Goal: Task Accomplishment & Management: Complete application form

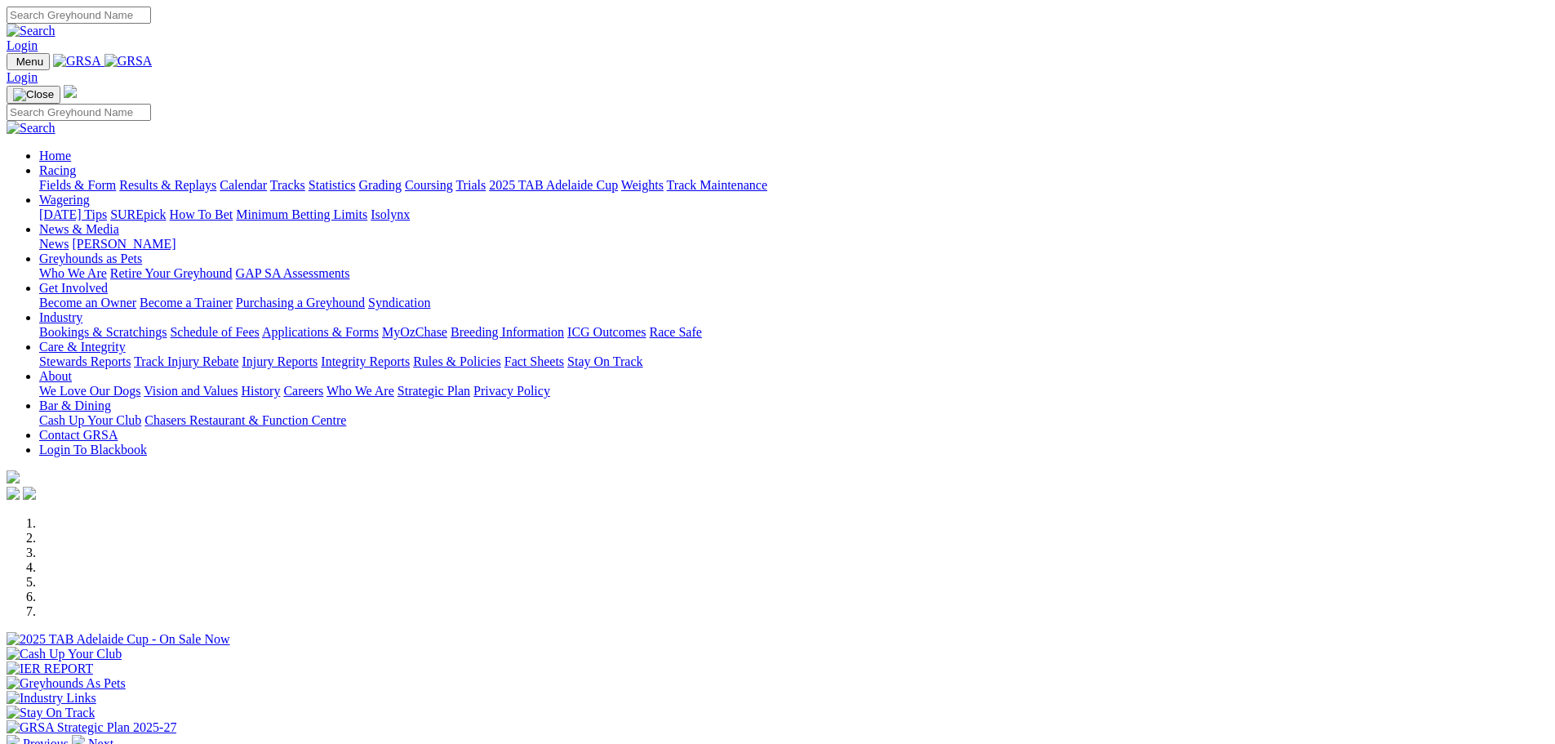
click at [82, 310] on link "Industry" at bounding box center [60, 317] width 43 height 14
click at [379, 325] on link "Applications & Forms" at bounding box center [320, 332] width 117 height 14
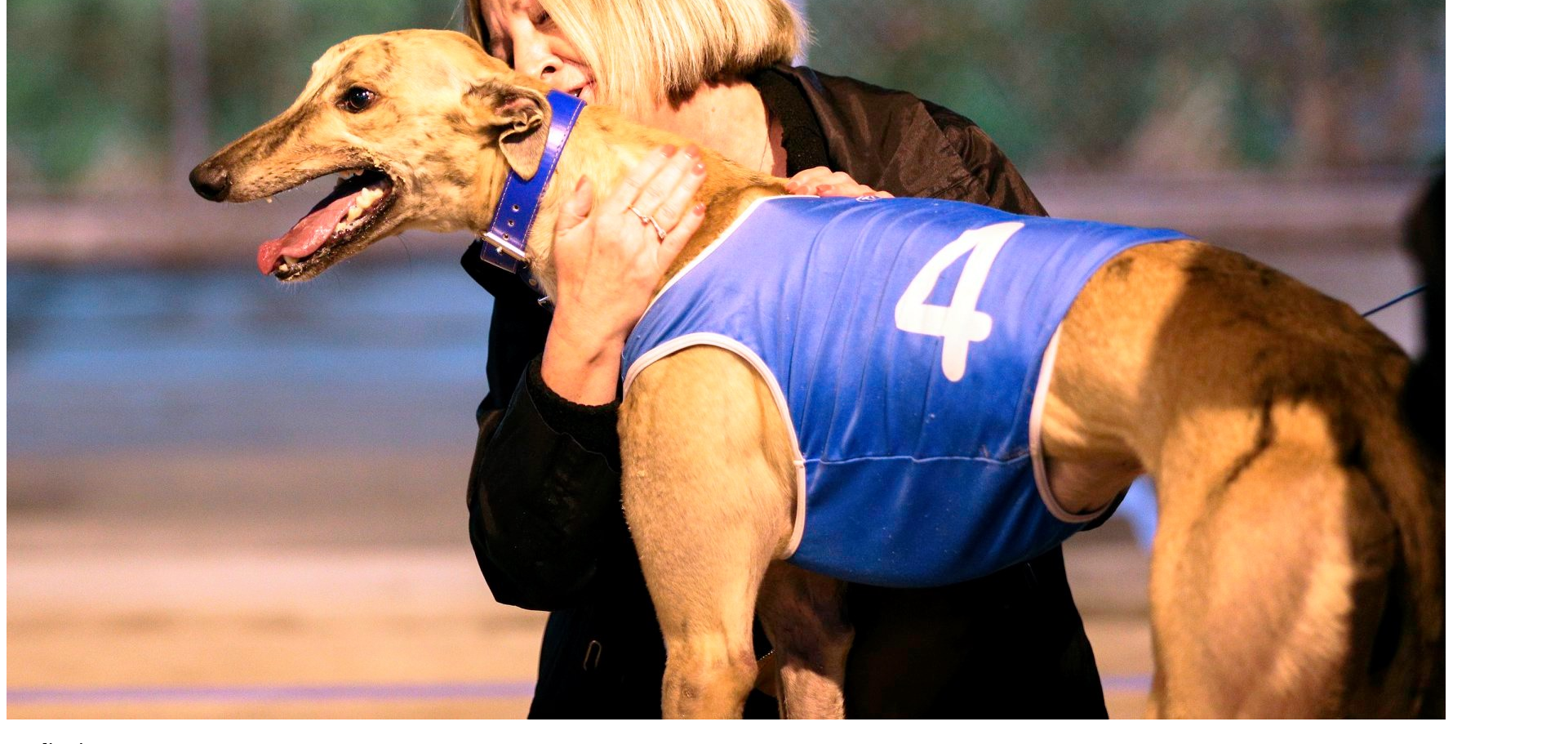
scroll to position [898, 0]
